Goal: Transaction & Acquisition: Purchase product/service

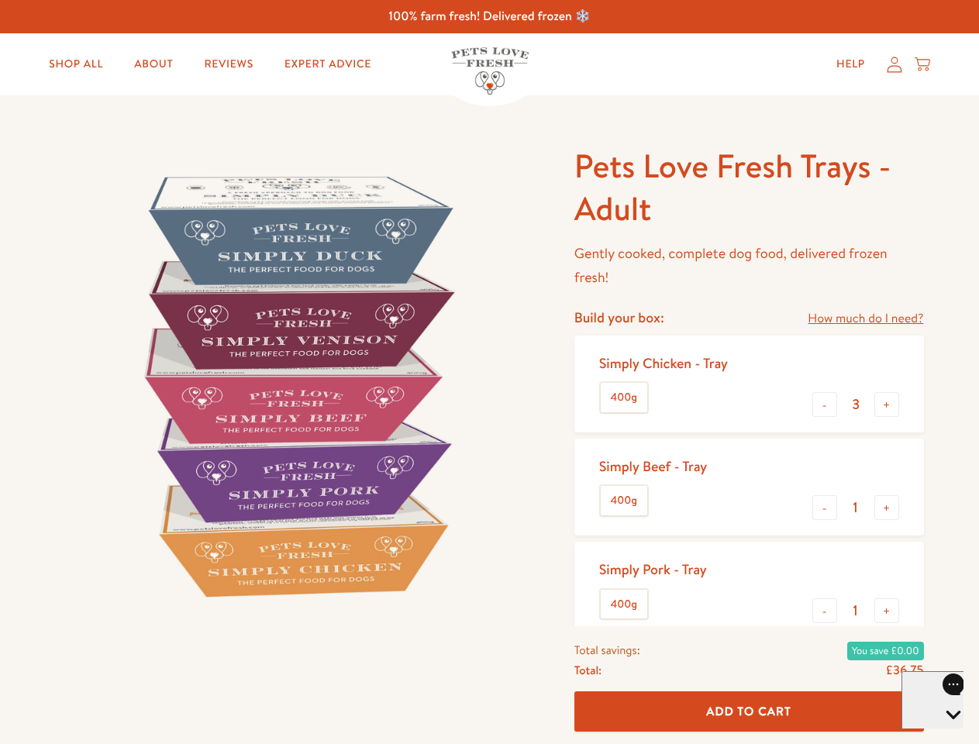
click at [489, 372] on img at bounding box center [296, 385] width 481 height 481
click at [865, 319] on link "How much do I need?" at bounding box center [865, 318] width 115 height 21
click at [0, 0] on div "Feeding guide Find out exactly how much food your dog needs Select a breed Affe…" at bounding box center [0, 0] width 0 height 0
click at [887, 405] on button "+" at bounding box center [886, 404] width 25 height 25
type input "4"
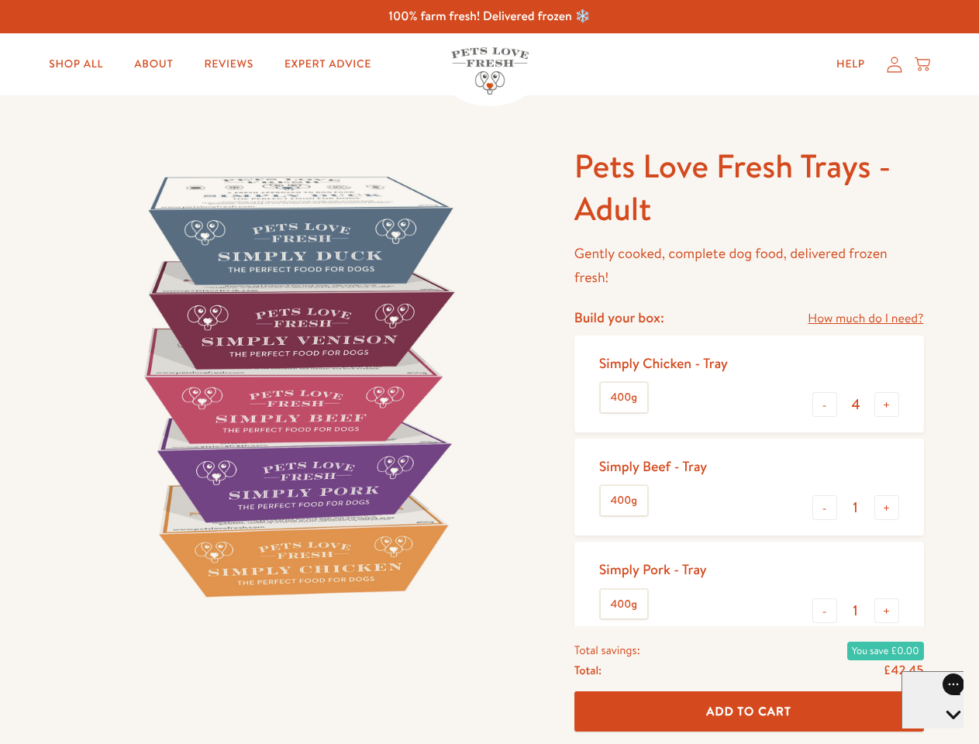
click at [825, 508] on button "-" at bounding box center [824, 507] width 25 height 25
click at [887, 508] on button "+" at bounding box center [886, 507] width 25 height 25
type input "1"
click at [825, 611] on button "-" at bounding box center [824, 610] width 25 height 25
click at [887, 611] on button "+" at bounding box center [886, 610] width 25 height 25
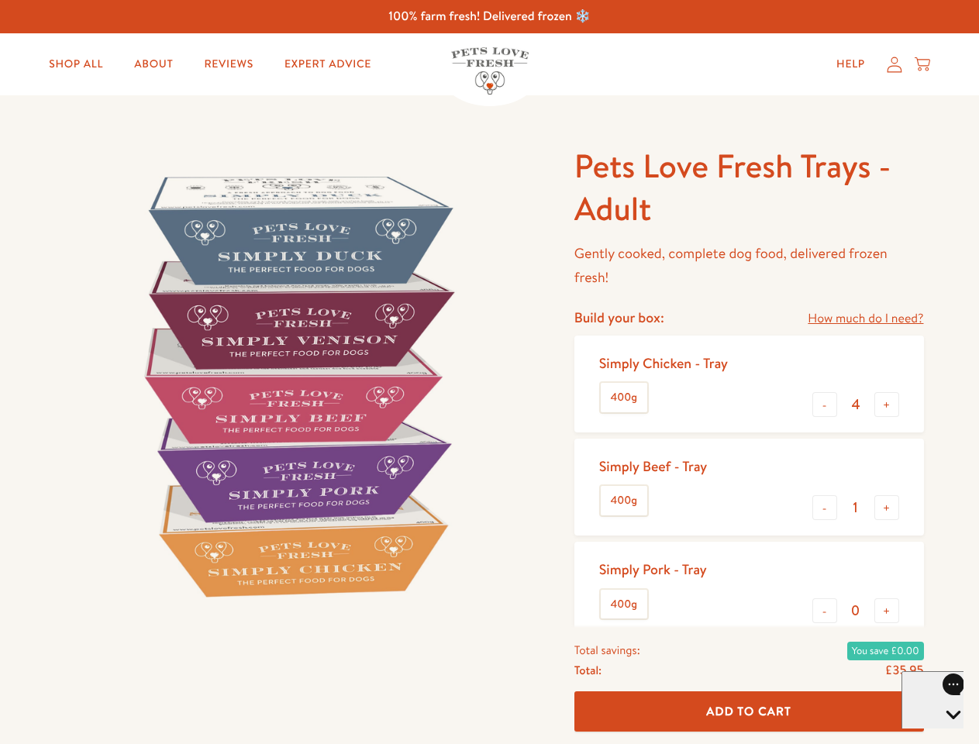
type input "1"
click at [749, 711] on span "Add To Cart" at bounding box center [748, 711] width 85 height 16
click at [945, 734] on icon "Open gorgias live chat" at bounding box center [952, 741] width 15 height 15
